Goal: Task Accomplishment & Management: Manage account settings

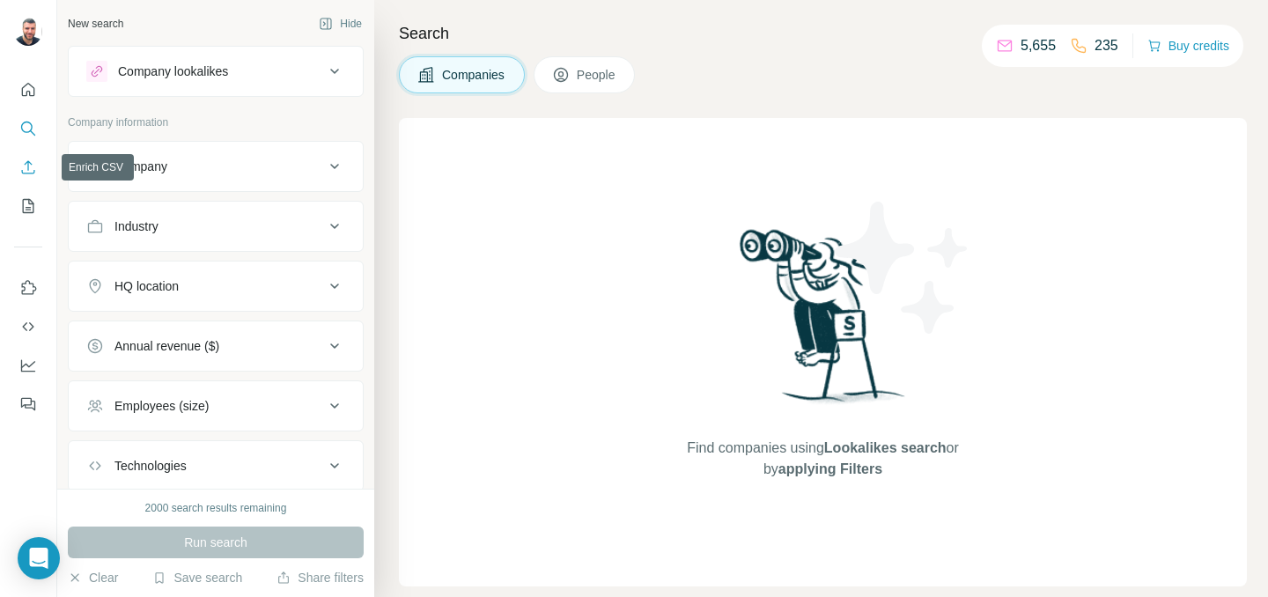
click at [31, 174] on icon "Enrich CSV" at bounding box center [28, 168] width 18 height 18
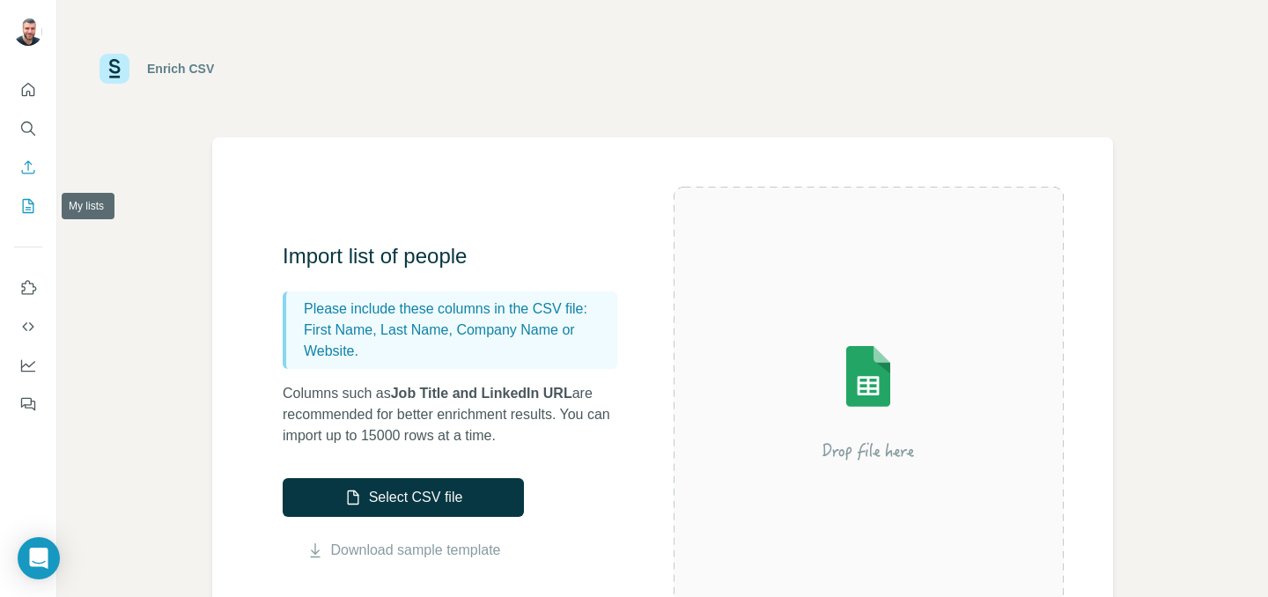
click at [27, 214] on icon "My lists" at bounding box center [28, 206] width 18 height 18
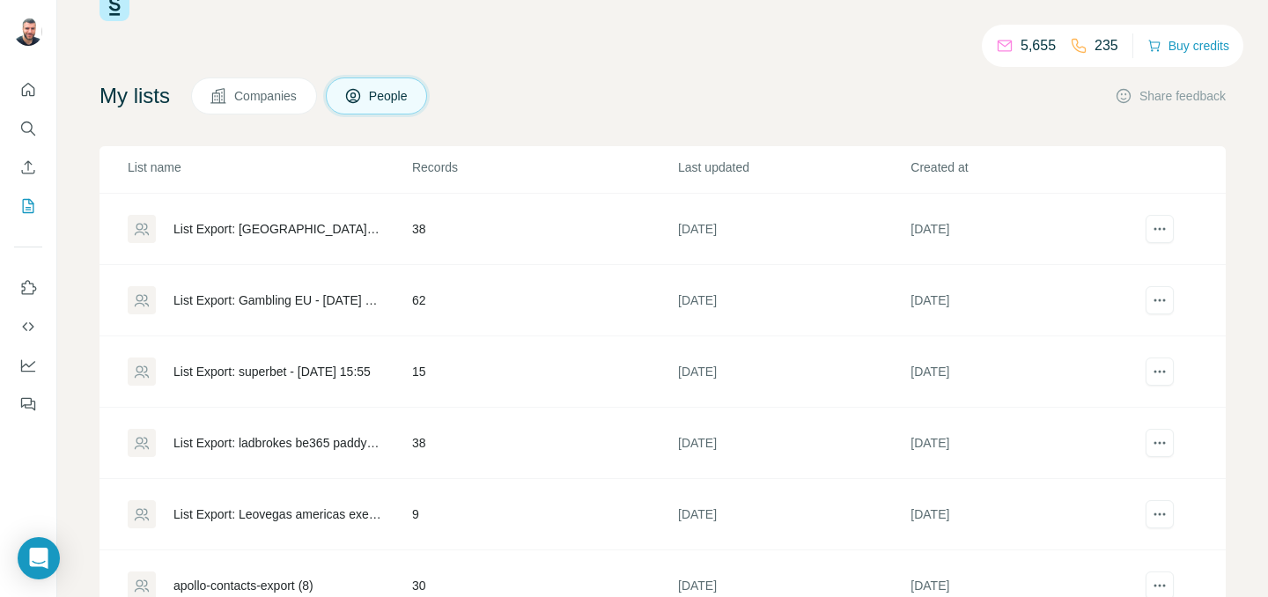
scroll to position [118, 0]
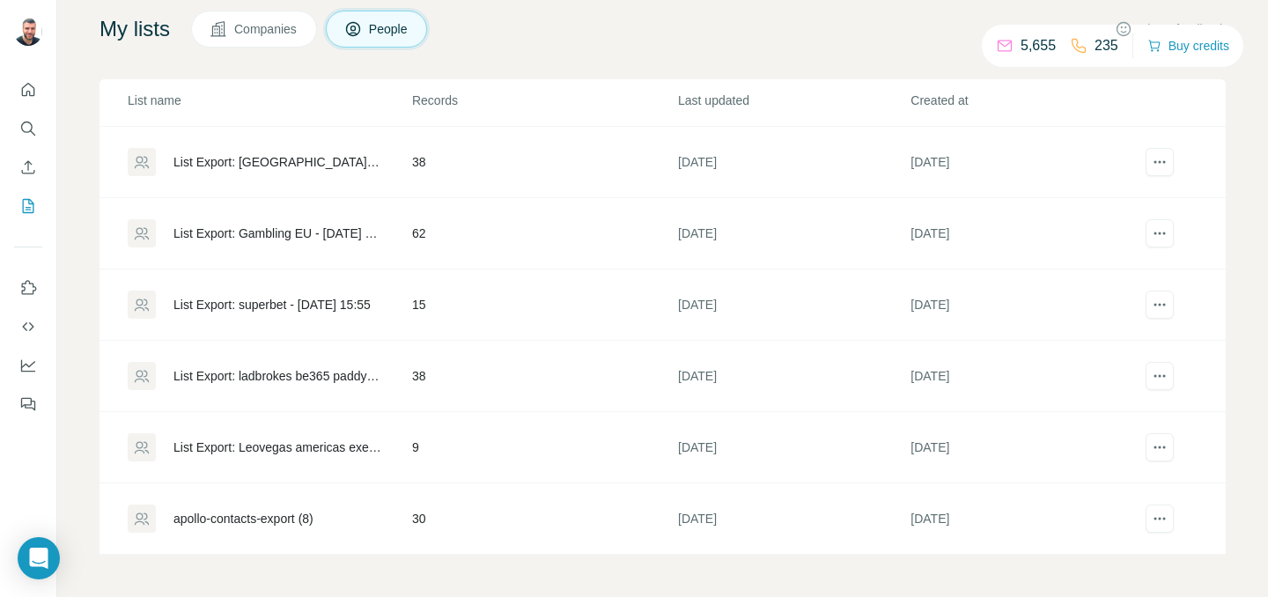
click at [275, 521] on div "apollo-contacts-export (8)" at bounding box center [243, 519] width 140 height 18
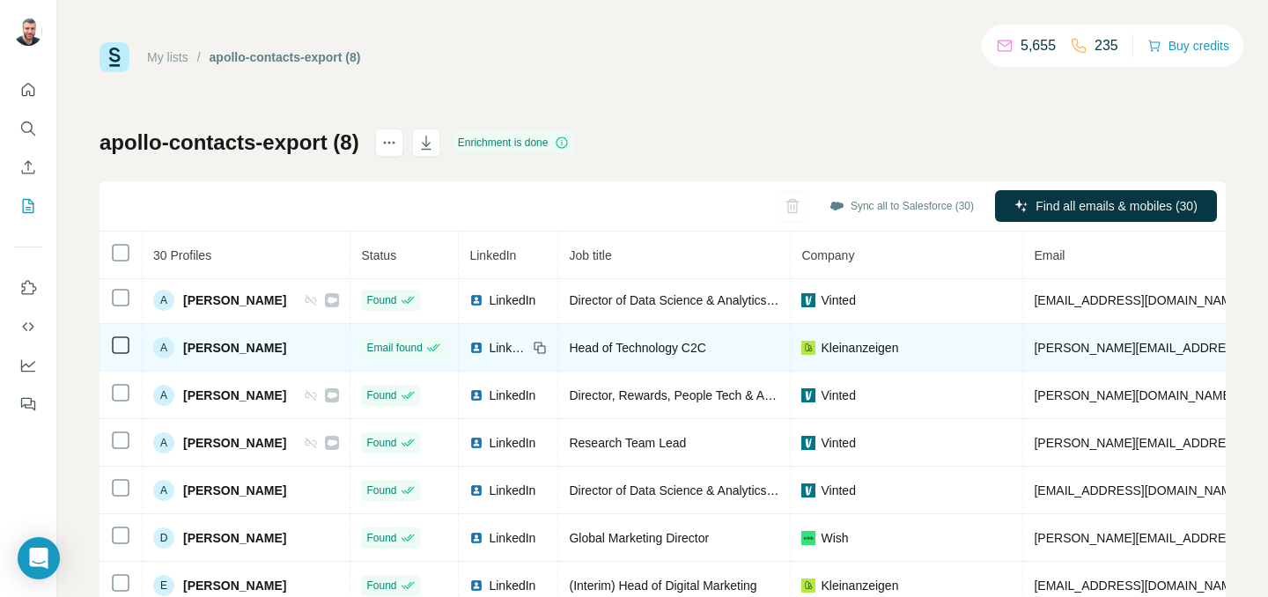
scroll to position [51, 0]
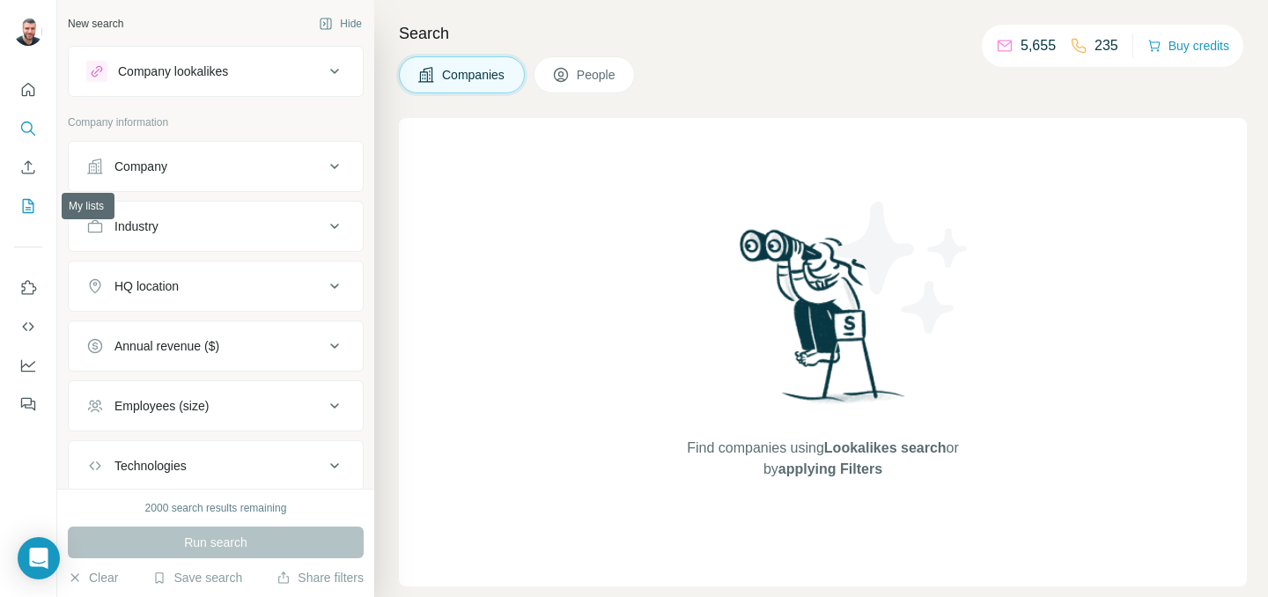
click at [30, 218] on button "My lists" at bounding box center [28, 206] width 28 height 32
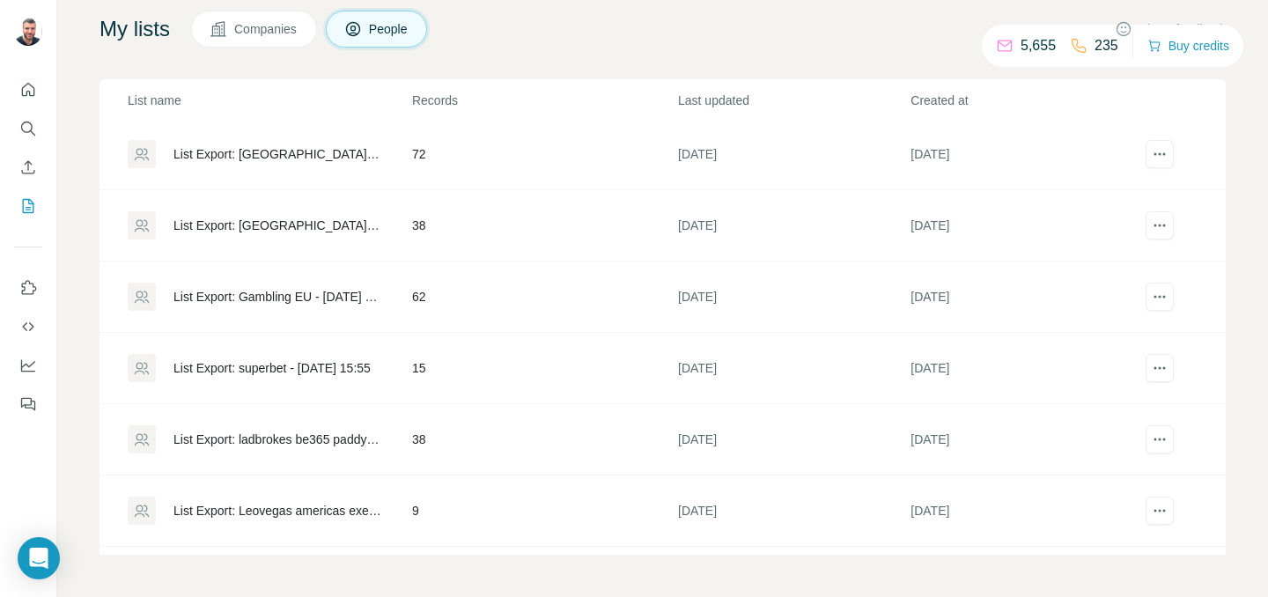
scroll to position [281, 0]
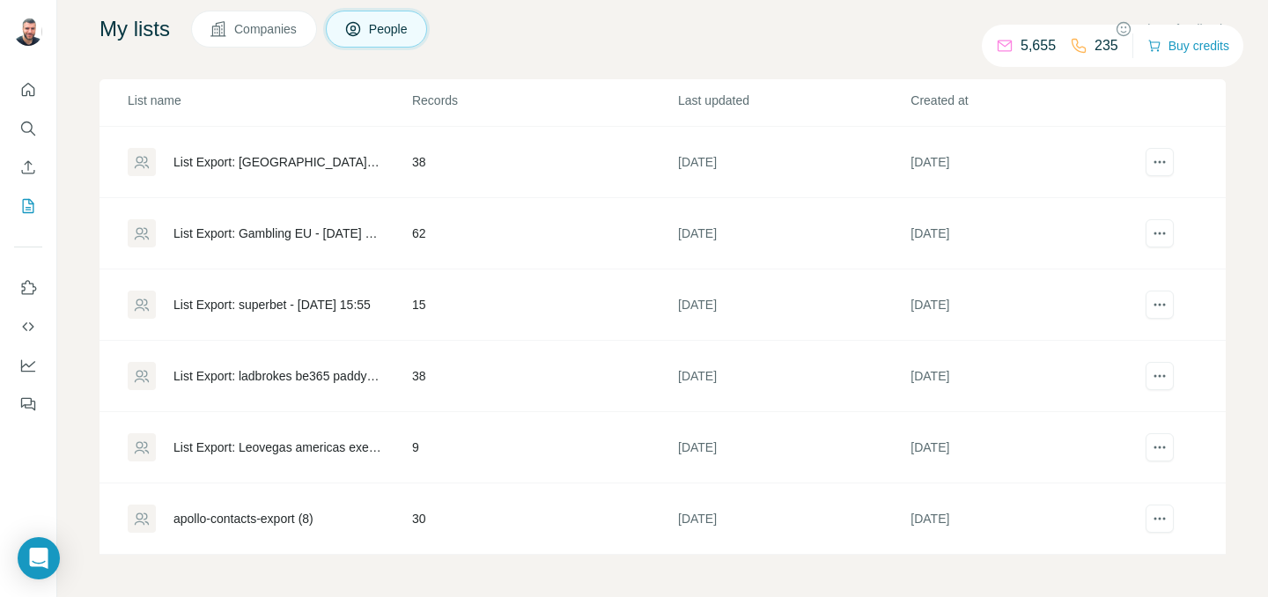
click at [310, 513] on div "apollo-contacts-export (8)" at bounding box center [243, 519] width 140 height 18
